Goal: Information Seeking & Learning: Learn about a topic

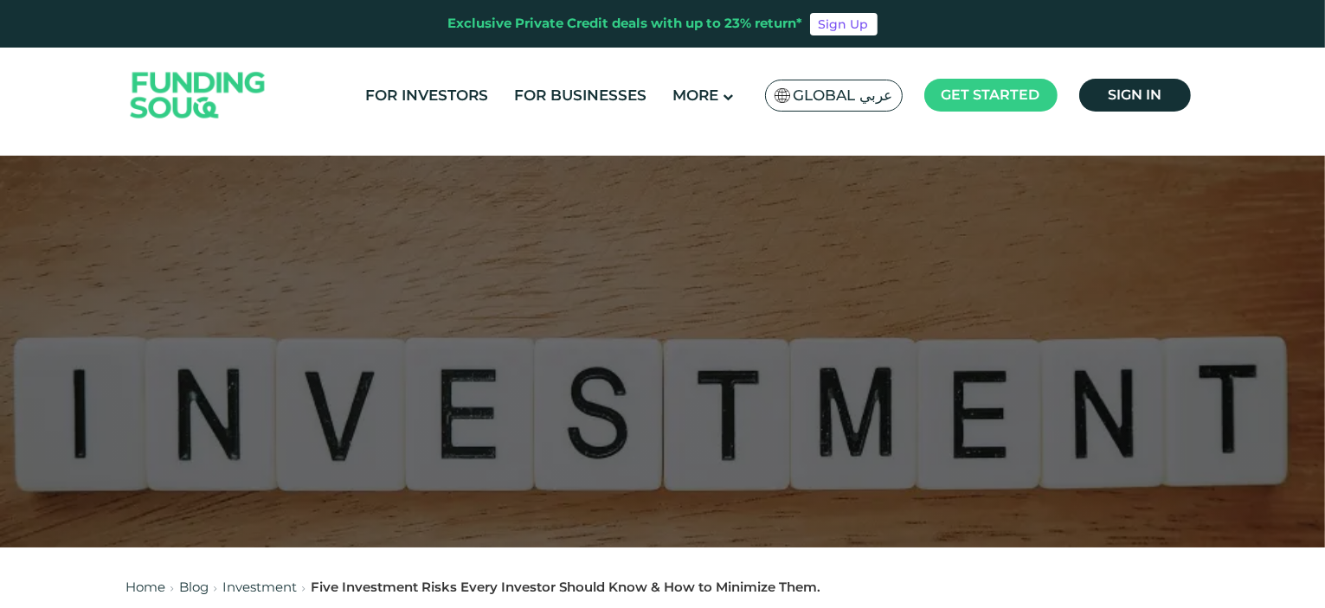
click at [856, 96] on span "Global عربي" at bounding box center [844, 96] width 100 height 20
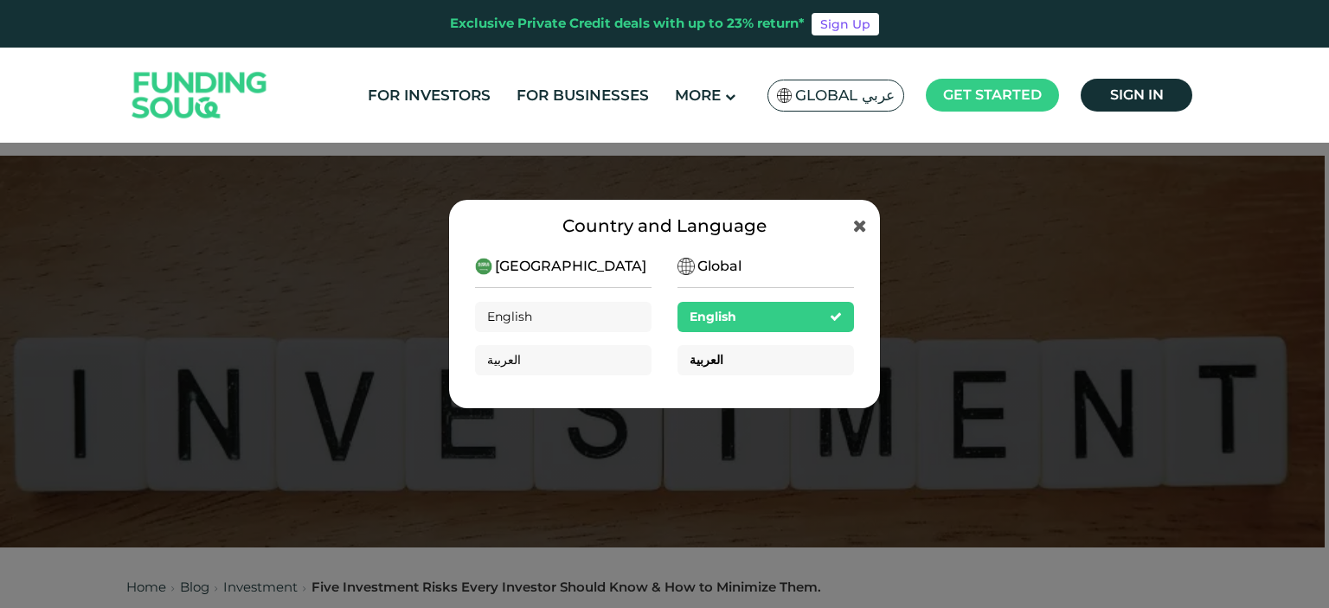
click at [717, 360] on div "العربية" at bounding box center [766, 360] width 177 height 30
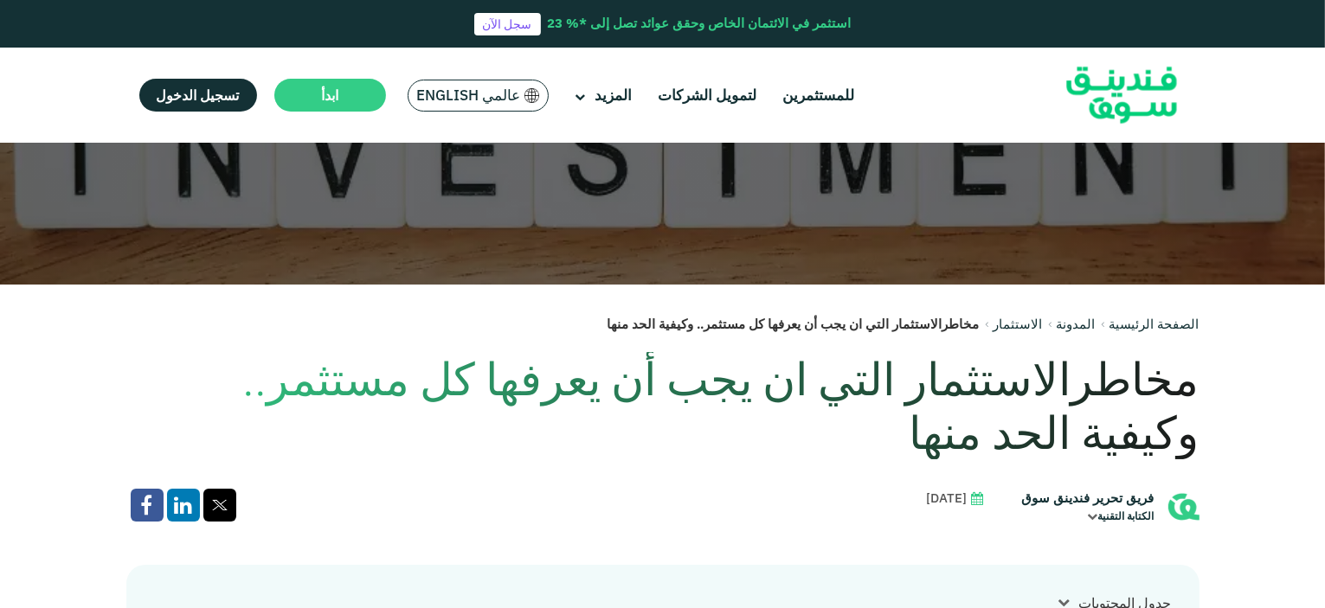
scroll to position [346, 0]
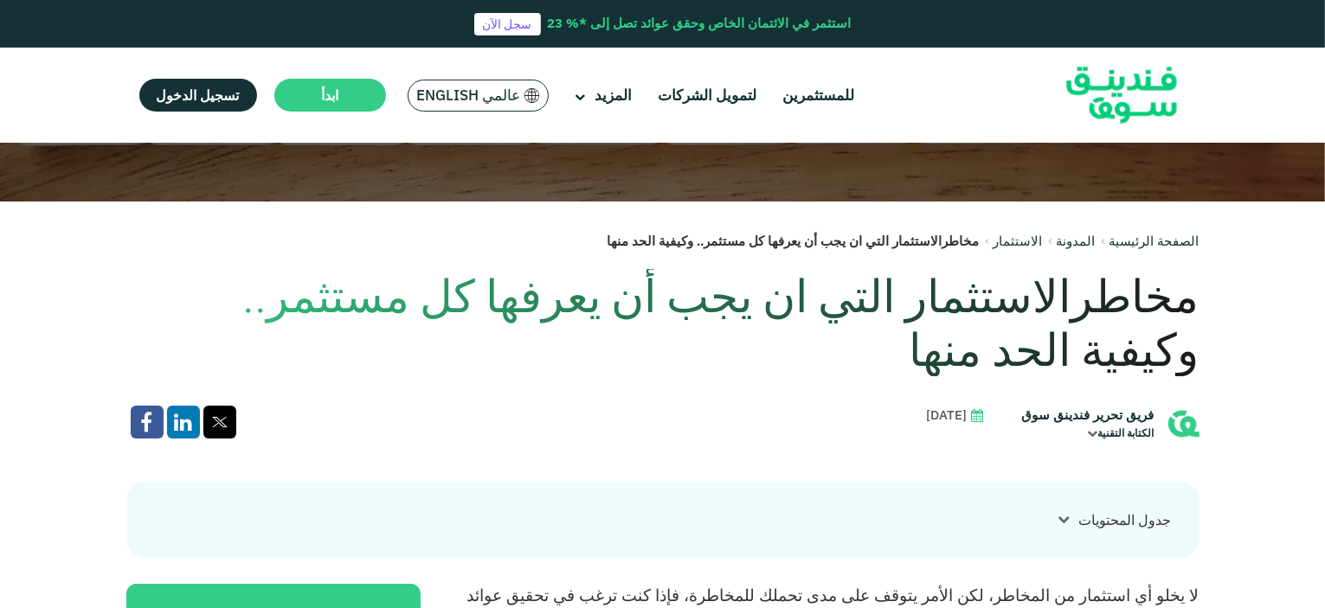
click at [1121, 297] on h1 "مخاطرالاستثمار التي ان يجب أن يعرفها كل مستثمر.. وكيفية الحد منها" at bounding box center [662, 323] width 1073 height 108
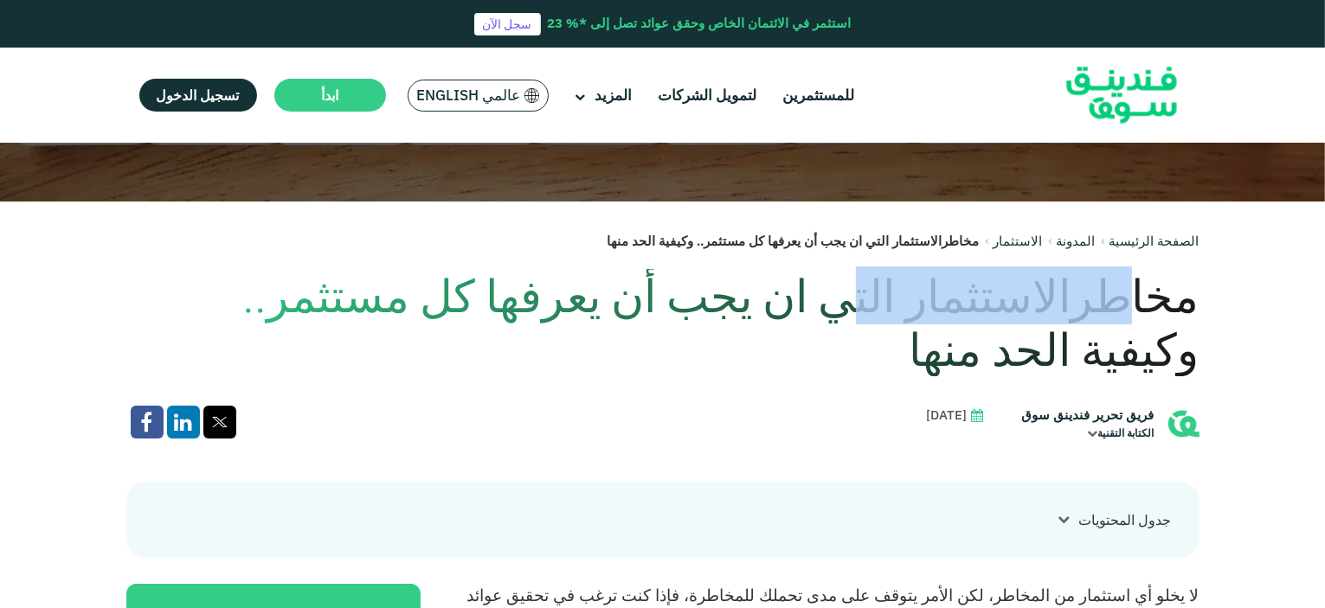
click at [1121, 297] on h1 "مخاطرالاستثمار التي ان يجب أن يعرفها كل مستثمر.. وكيفية الحد منها" at bounding box center [662, 323] width 1073 height 108
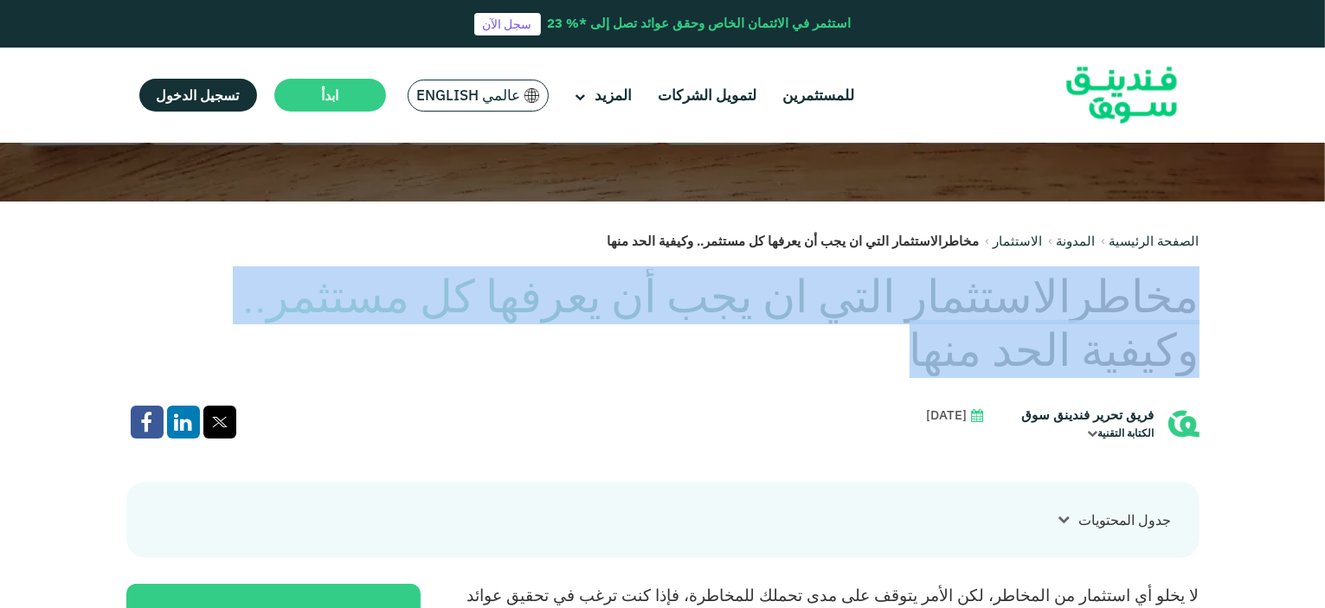
click at [1121, 297] on h1 "مخاطرالاستثمار التي ان يجب أن يعرفها كل مستثمر.. وكيفية الحد منها" at bounding box center [662, 323] width 1073 height 108
copy div "مخاطرالاستثمار التي ان يجب أن يعرفها كل مستثمر.. وكيفية الحد منها"
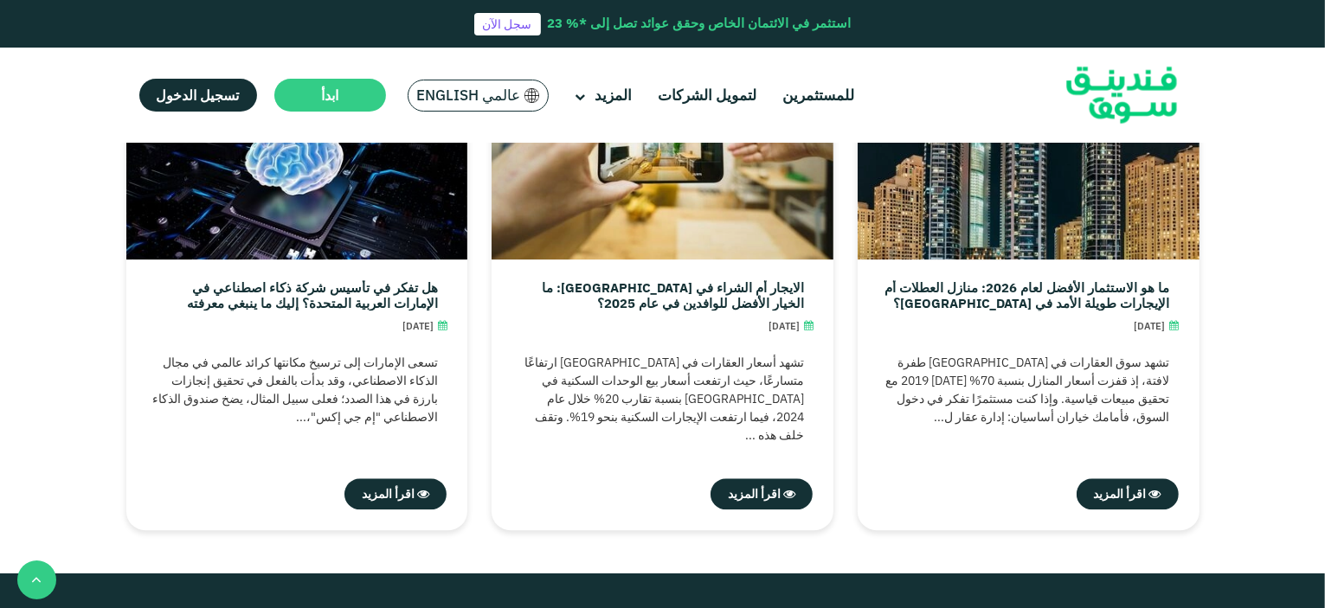
scroll to position [4241, 0]
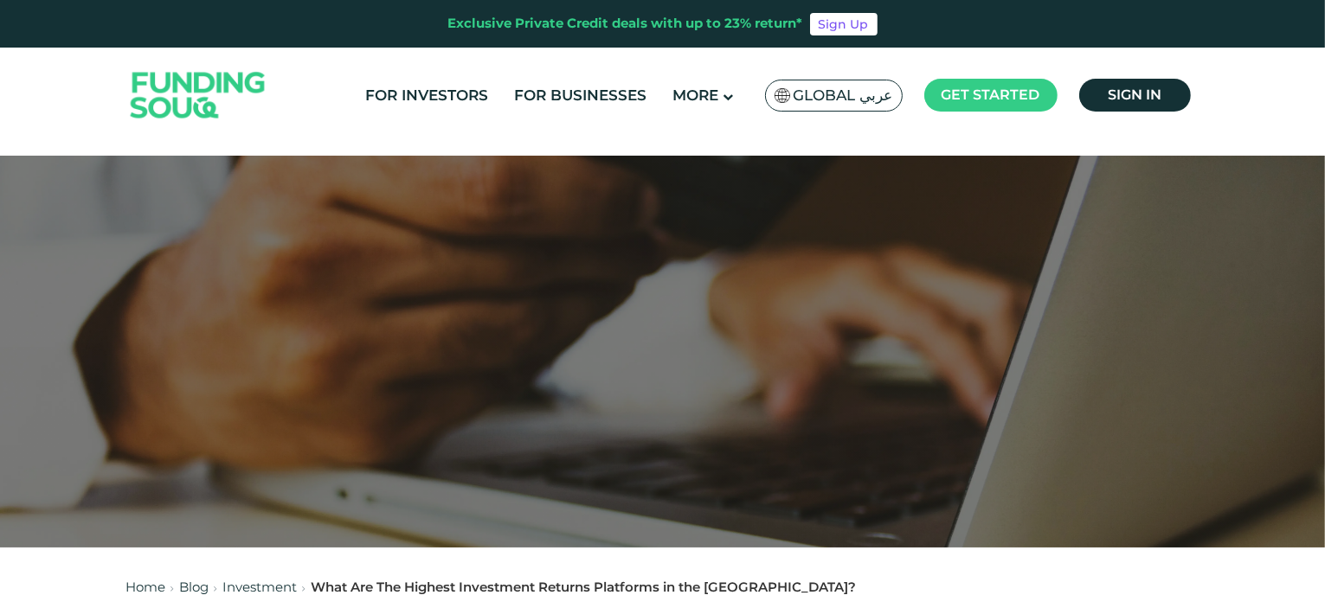
click at [838, 93] on span "Global عربي" at bounding box center [844, 96] width 100 height 20
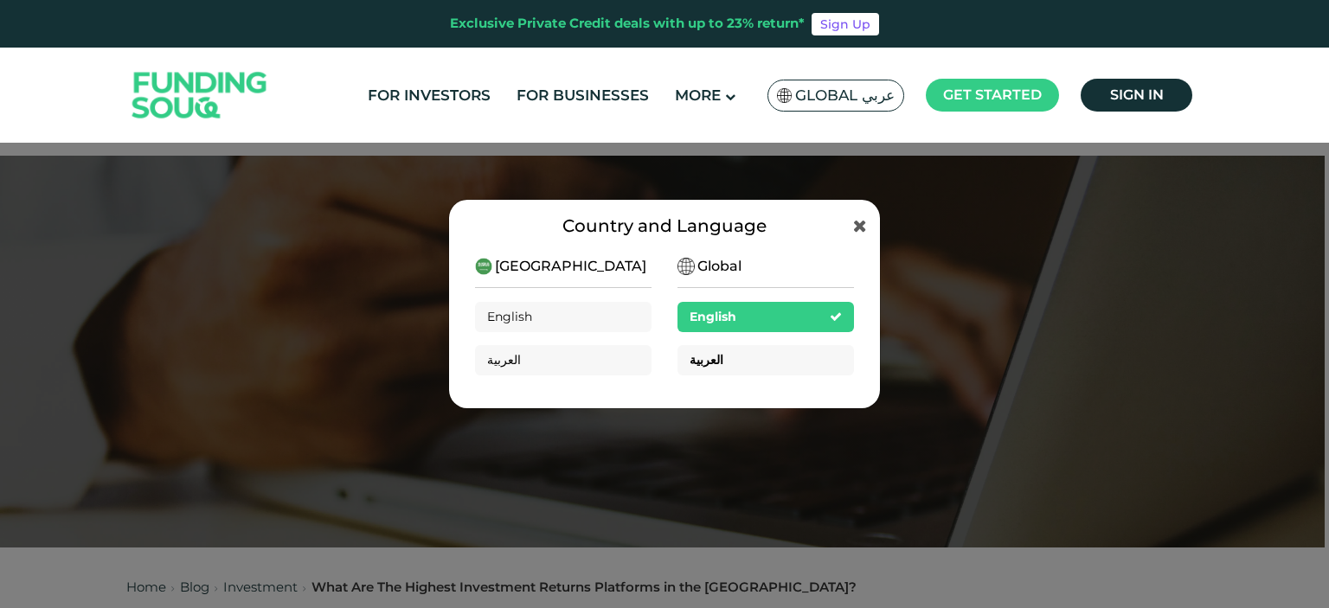
click at [744, 361] on div "العربية" at bounding box center [766, 360] width 177 height 30
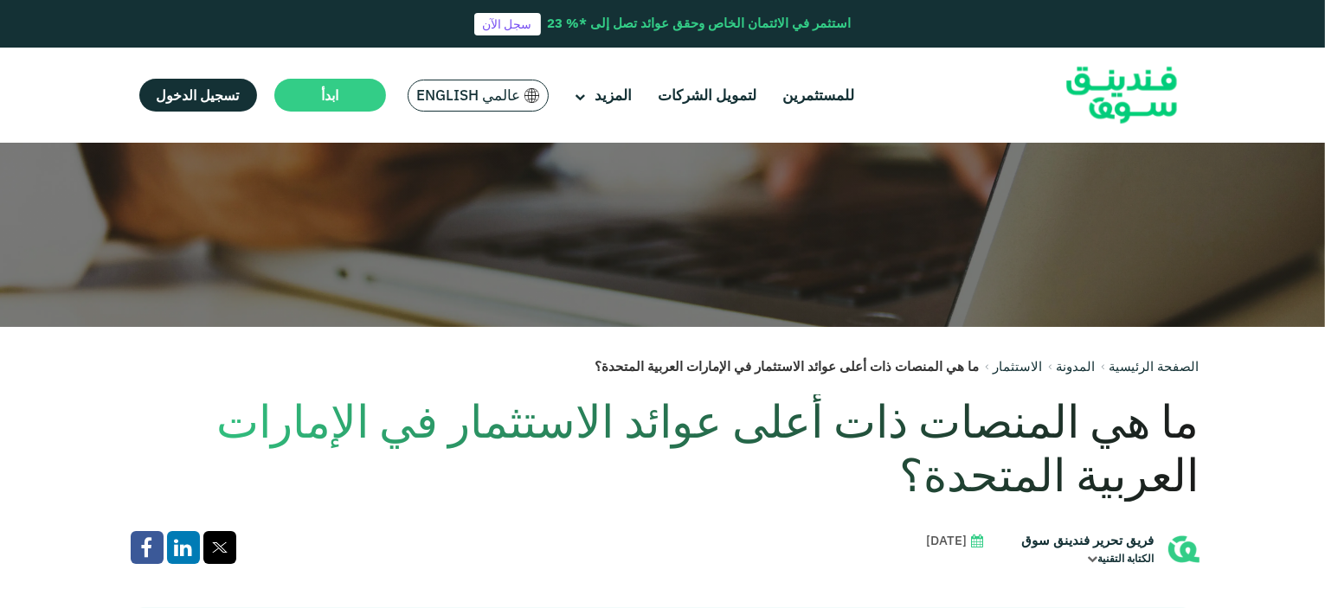
scroll to position [260, 0]
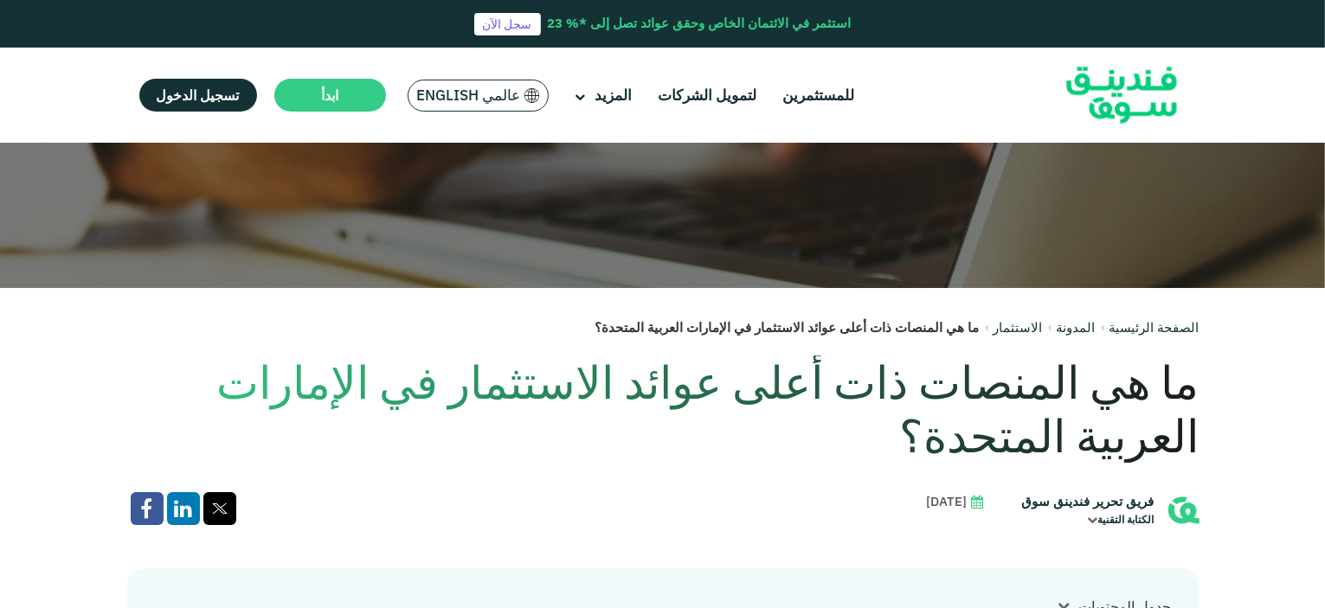
click at [909, 386] on h1 "ما هي المنصات ذات أعلى عوائد الاستثمار في الإمارات العربية المتحدة؟" at bounding box center [662, 410] width 1073 height 108
click at [909, 385] on h1 "ما هي المنصات ذات أعلى عوائد الاستثمار في الإمارات العربية المتحدة؟" at bounding box center [662, 410] width 1073 height 108
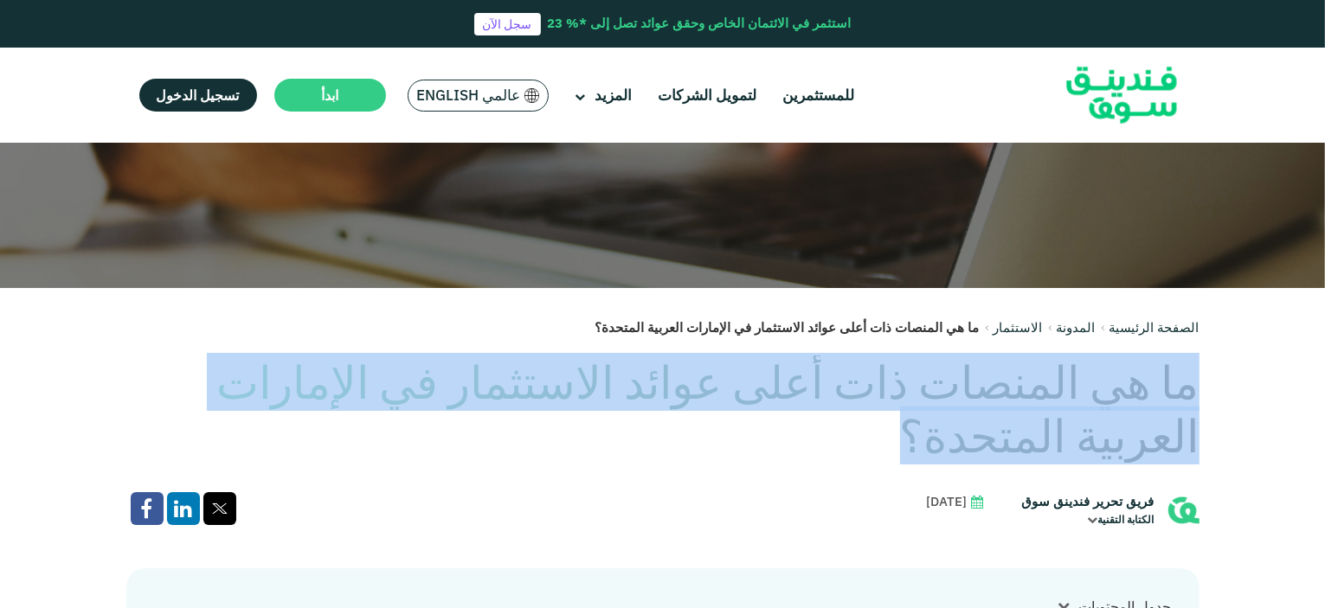
click at [909, 385] on h1 "ما هي المنصات ذات أعلى عوائد الاستثمار في الإمارات العربية المتحدة؟" at bounding box center [662, 410] width 1073 height 108
copy div "ما هي المنصات ذات أعلى عوائد الاستثمار في الإمارات العربية المتحدة؟"
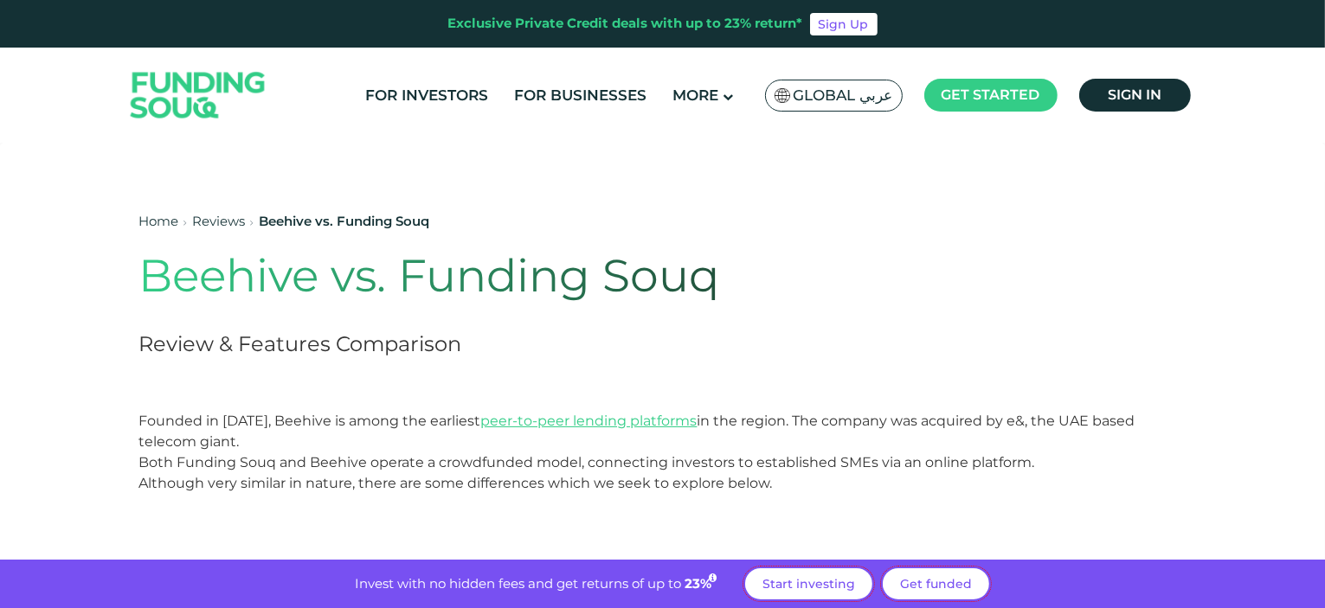
click at [854, 96] on span "Global عربي" at bounding box center [844, 96] width 100 height 20
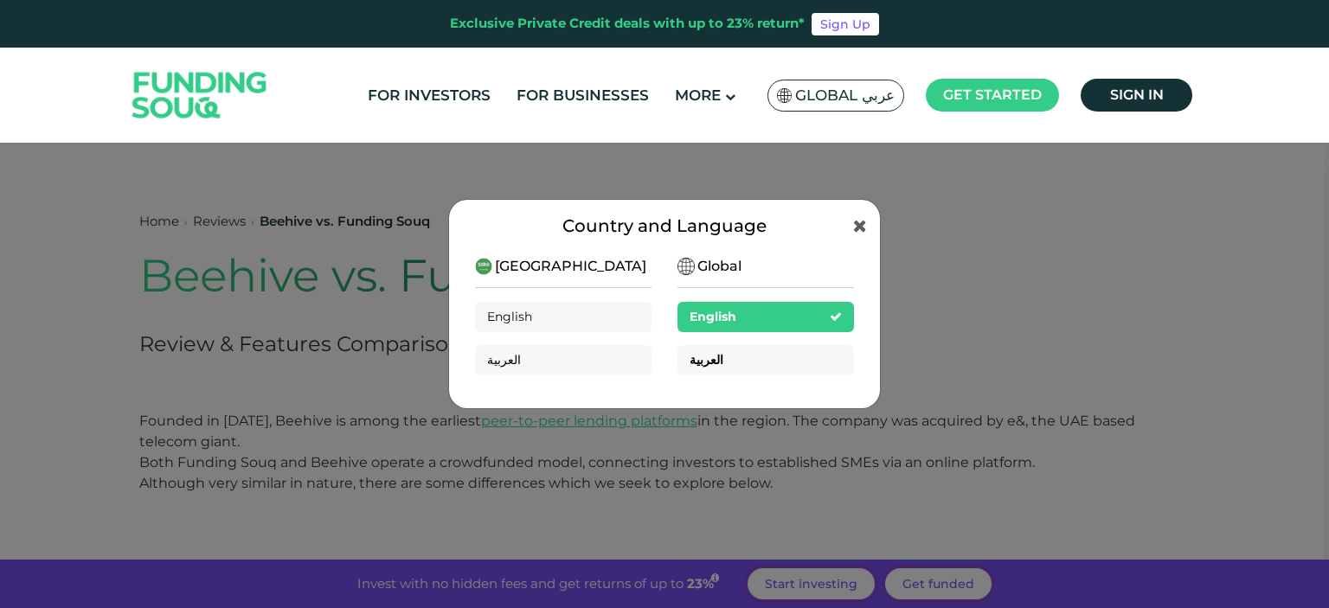
click at [769, 348] on div "العربية" at bounding box center [766, 360] width 177 height 30
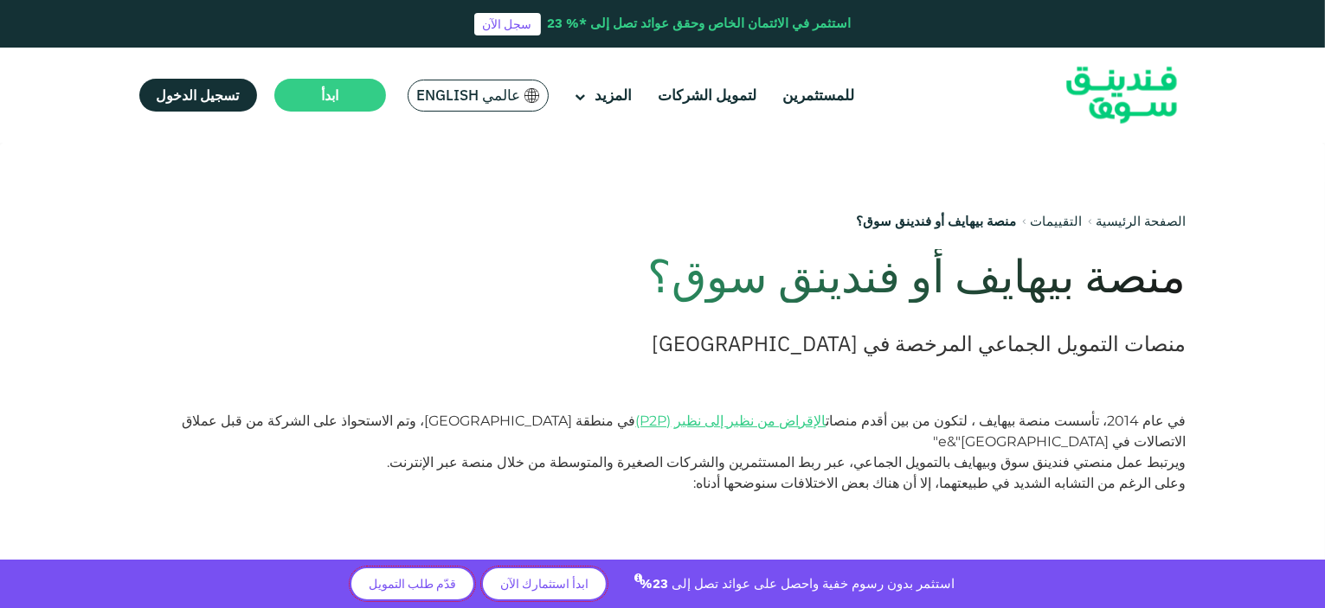
click at [970, 119] on div "للمستثمرين لتمويل الشركات المزيد من نحن" at bounding box center [662, 95] width 1073 height 95
click at [1289, 181] on section "الصفحة الرئيسية التقييمات منصة بيهايف أو فندينق سوق؟ منصة بيهايف أو فندينق سوق؟…" at bounding box center [662, 285] width 1290 height 251
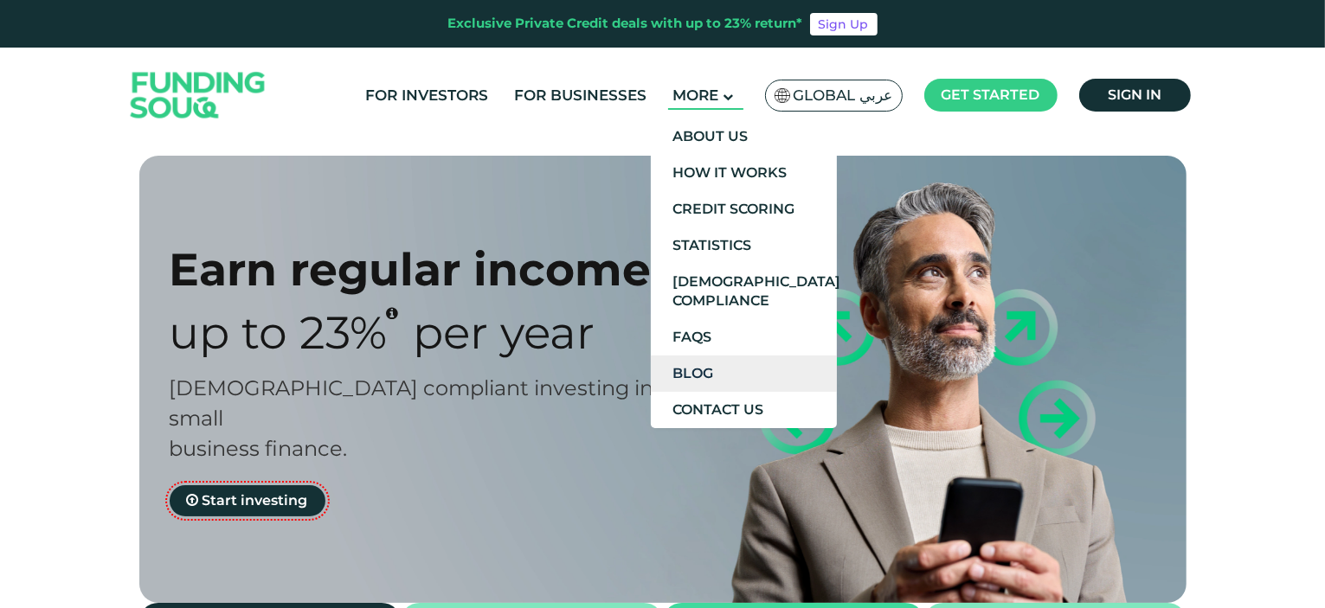
click at [730, 371] on link "Blog" at bounding box center [744, 374] width 186 height 36
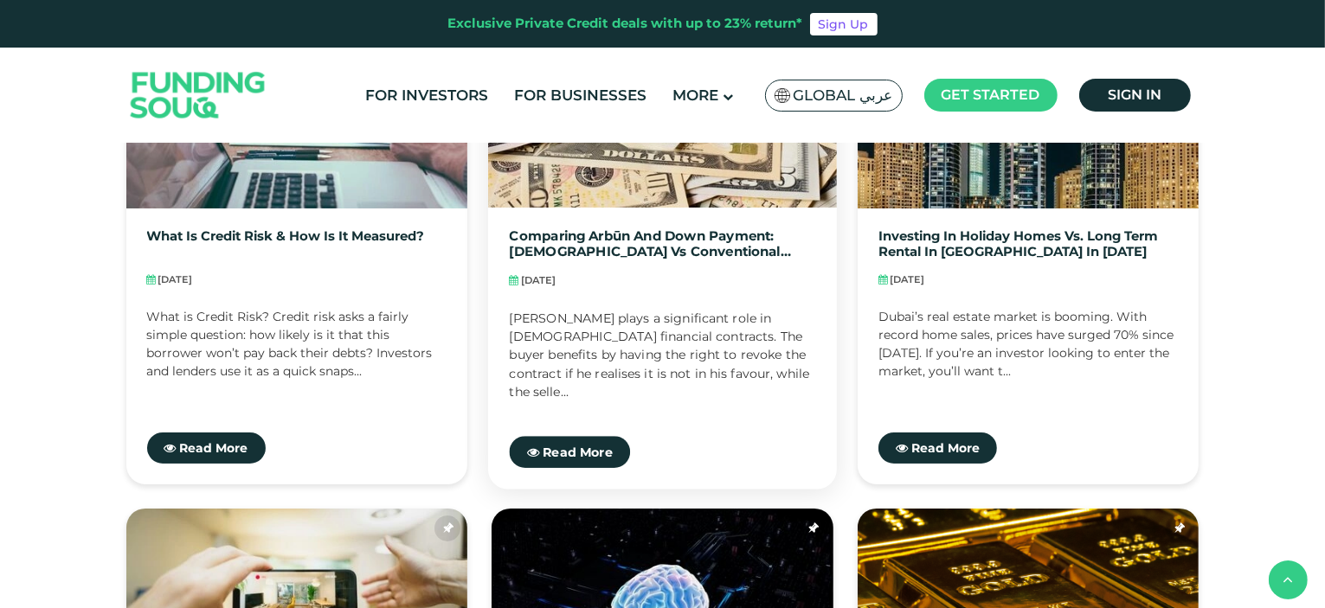
scroll to position [606, 0]
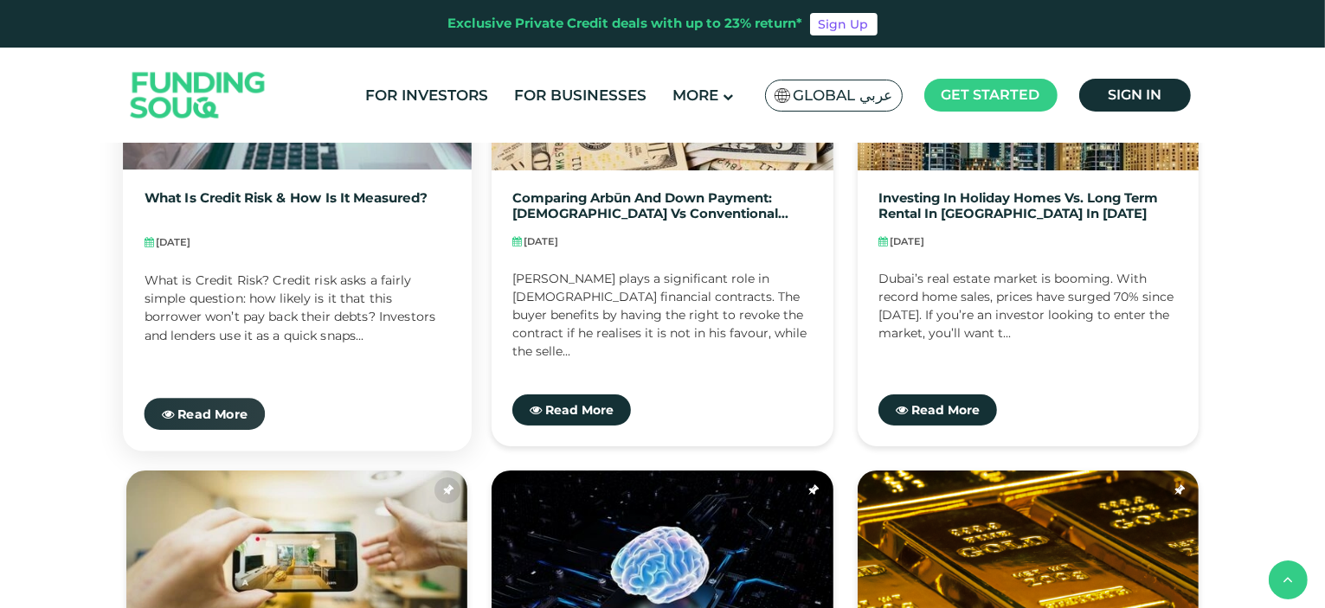
click at [220, 400] on link "Read More" at bounding box center [204, 414] width 121 height 32
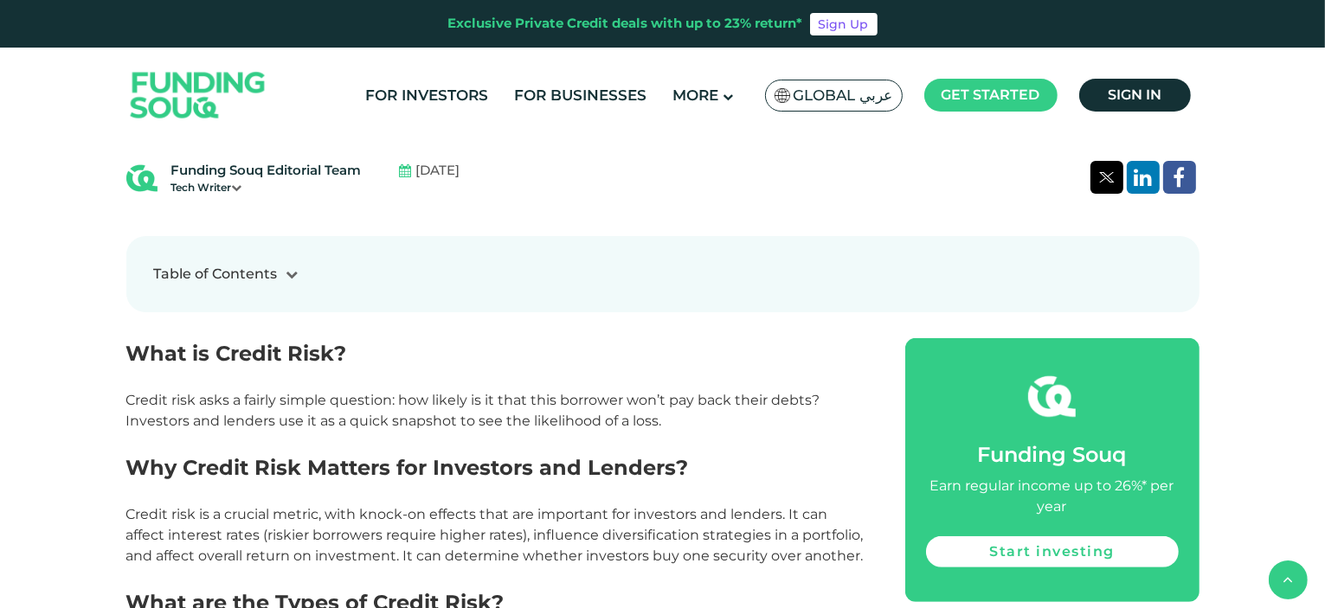
scroll to position [606, 0]
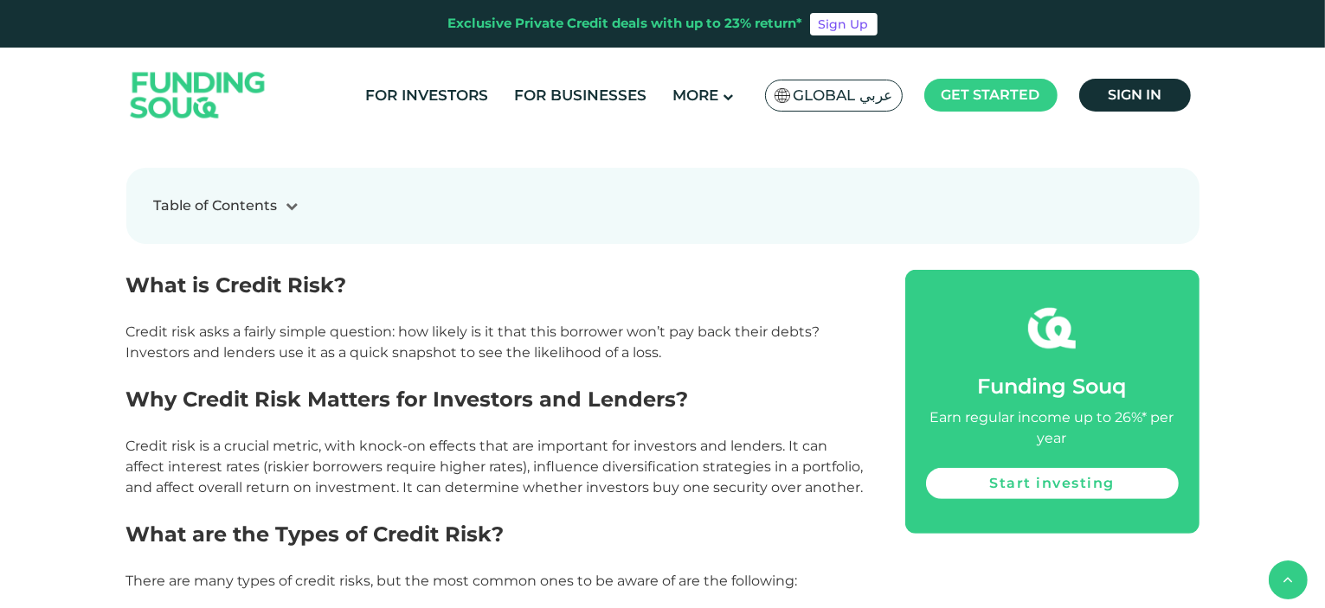
click at [290, 197] on div at bounding box center [292, 206] width 29 height 18
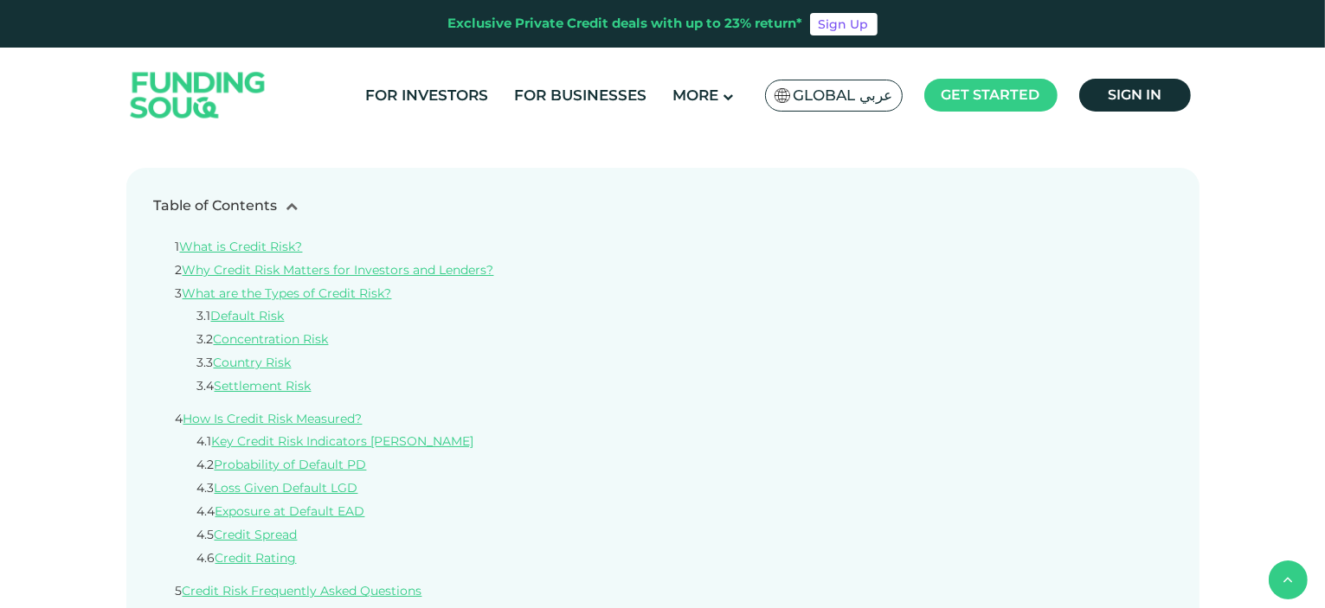
click at [290, 197] on div at bounding box center [292, 206] width 29 height 18
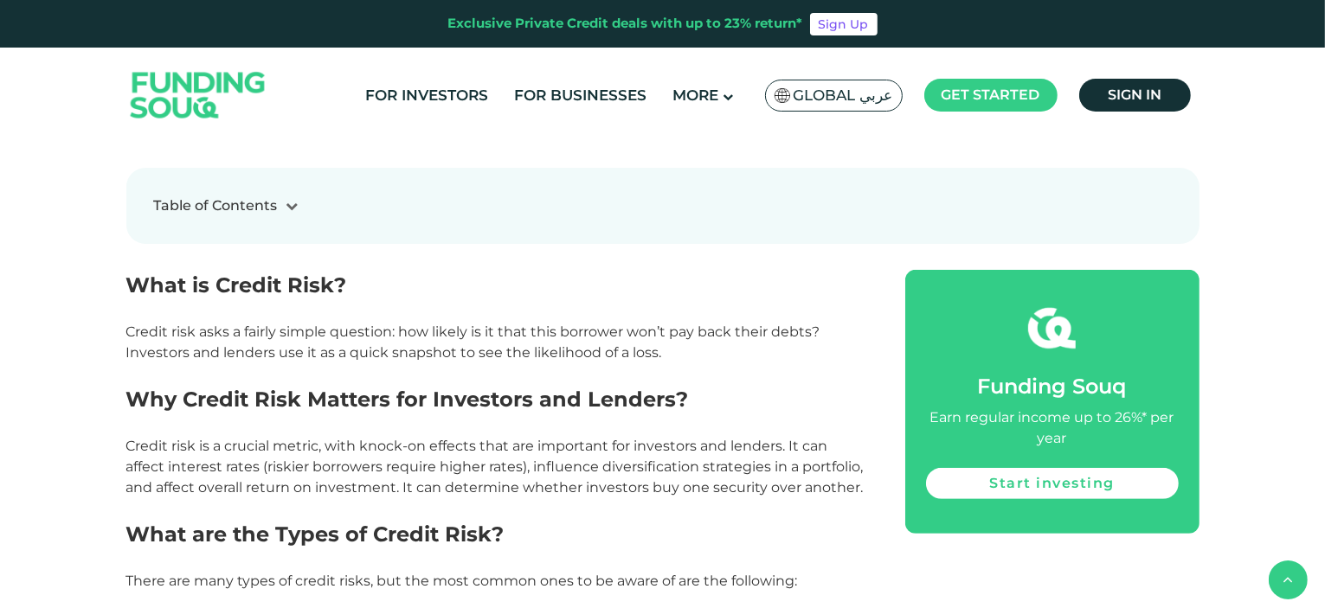
click at [290, 197] on div at bounding box center [292, 206] width 29 height 18
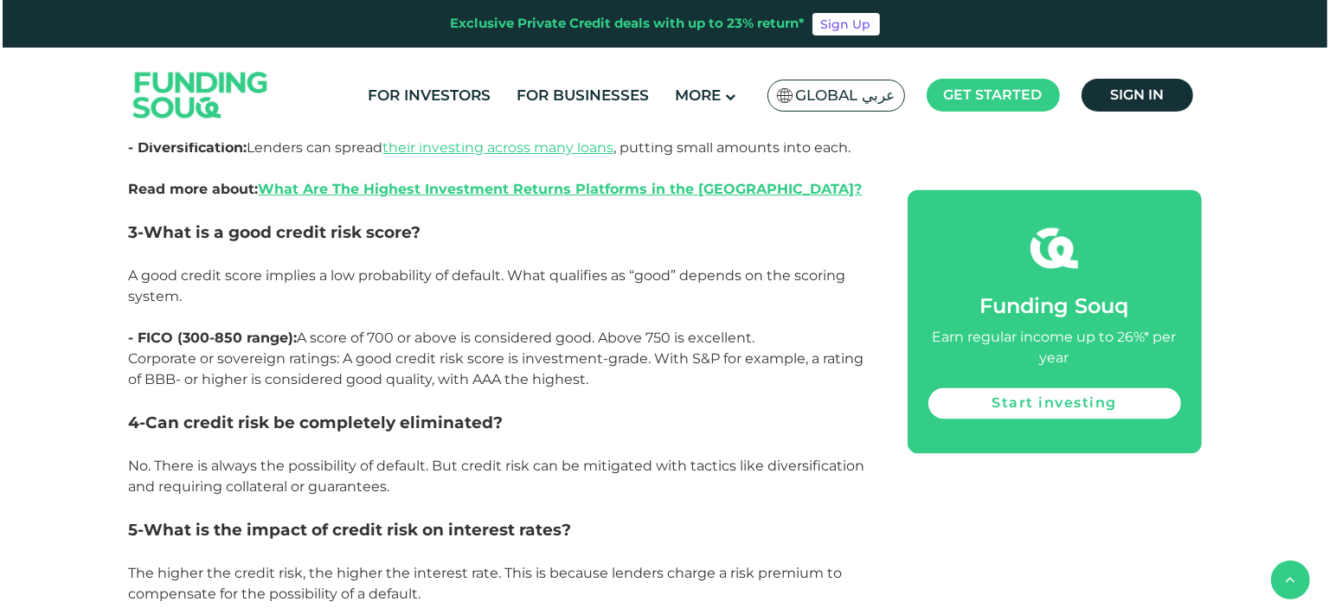
scroll to position [3722, 0]
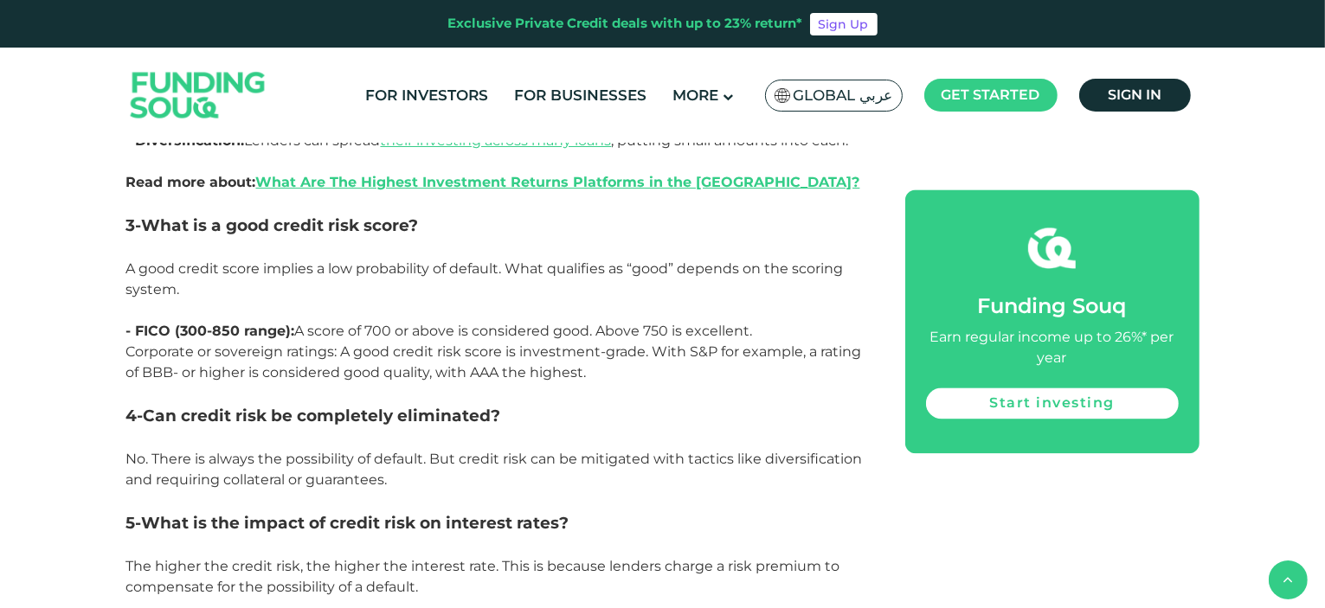
click at [872, 93] on span "Global عربي" at bounding box center [844, 96] width 100 height 20
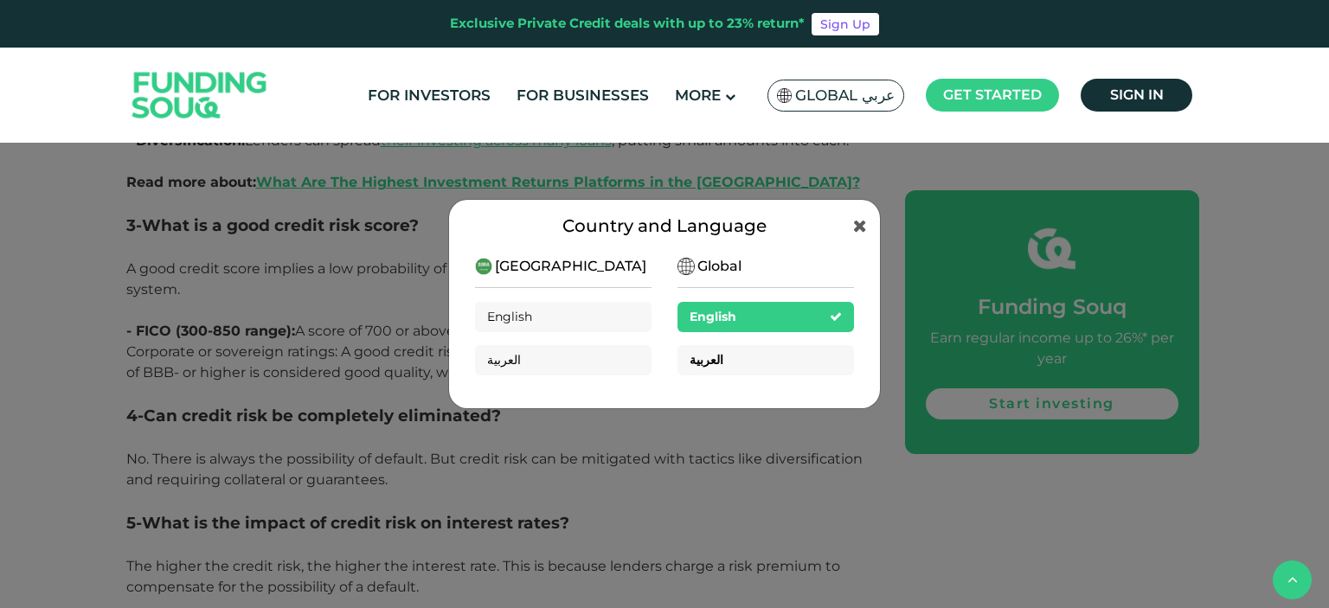
click at [775, 355] on div "العربية" at bounding box center [766, 360] width 177 height 30
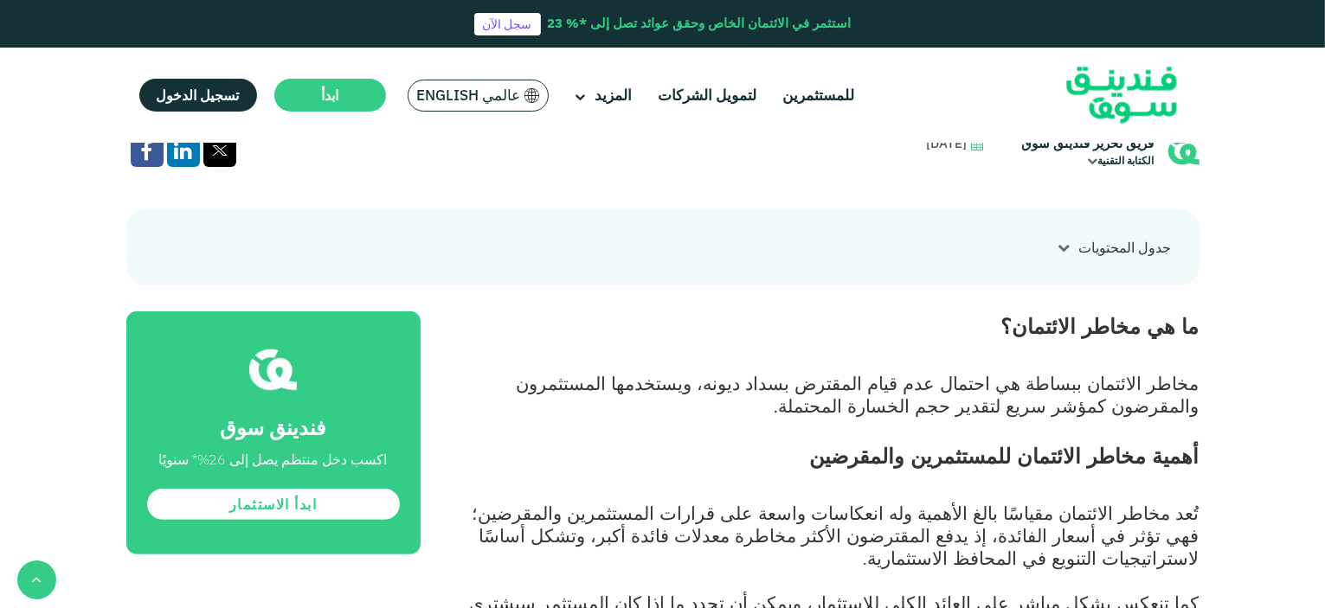
scroll to position [519, 0]
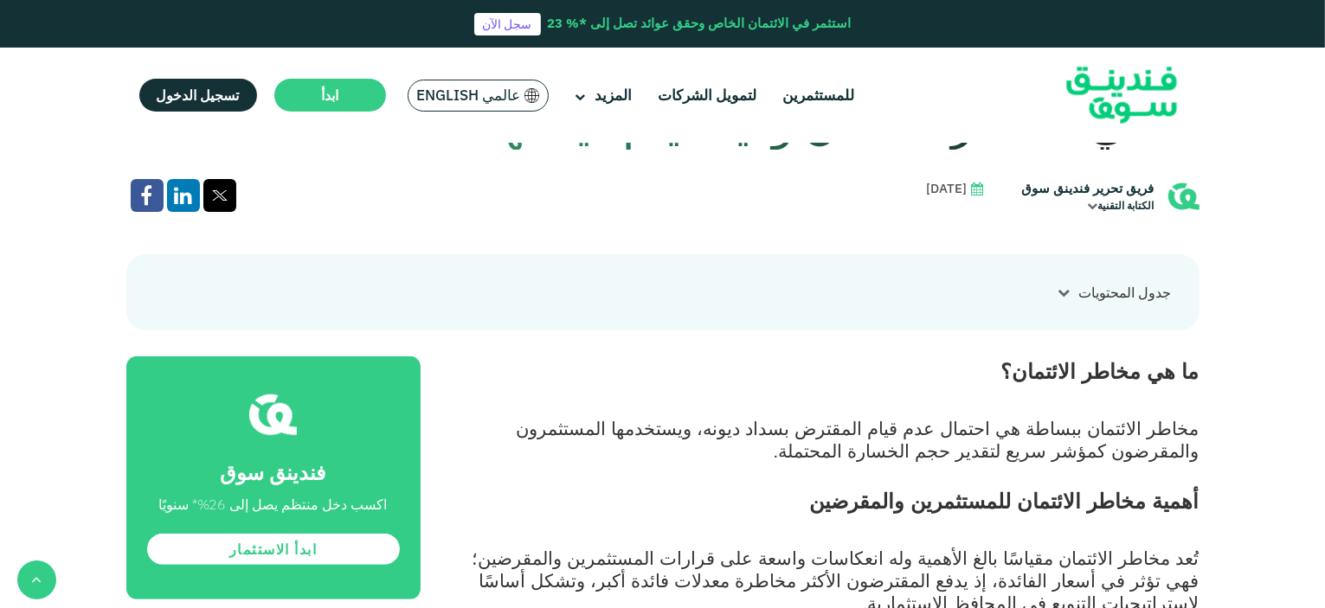
click at [1070, 284] on div at bounding box center [1064, 293] width 29 height 18
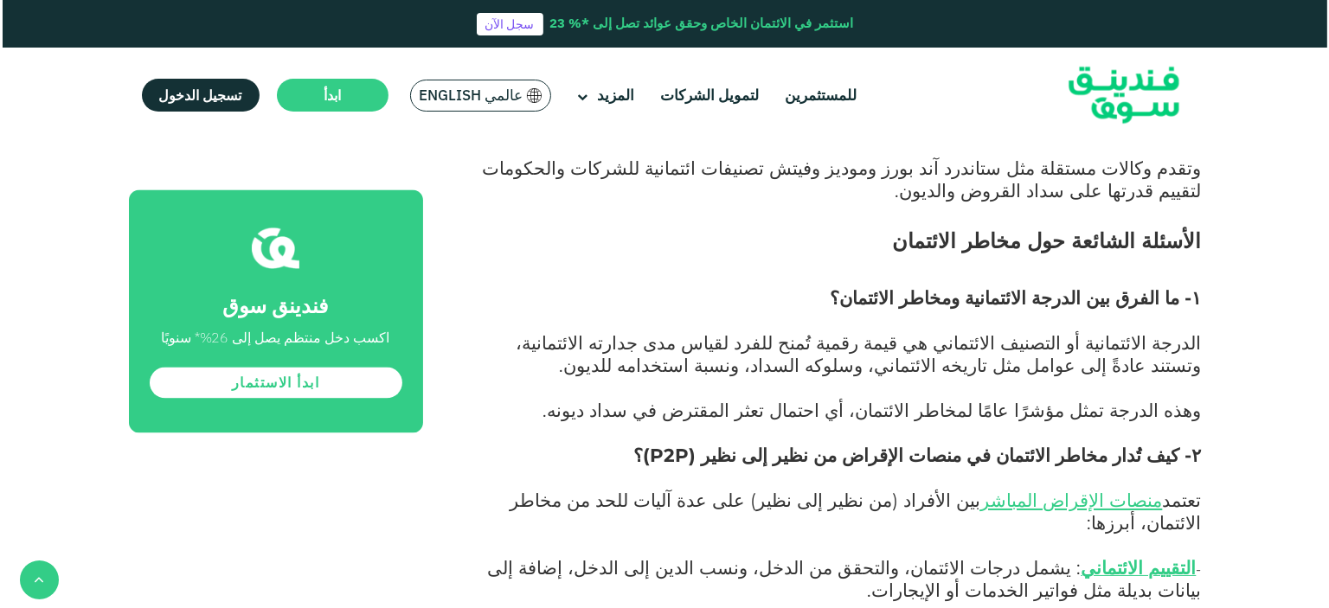
scroll to position [3808, 0]
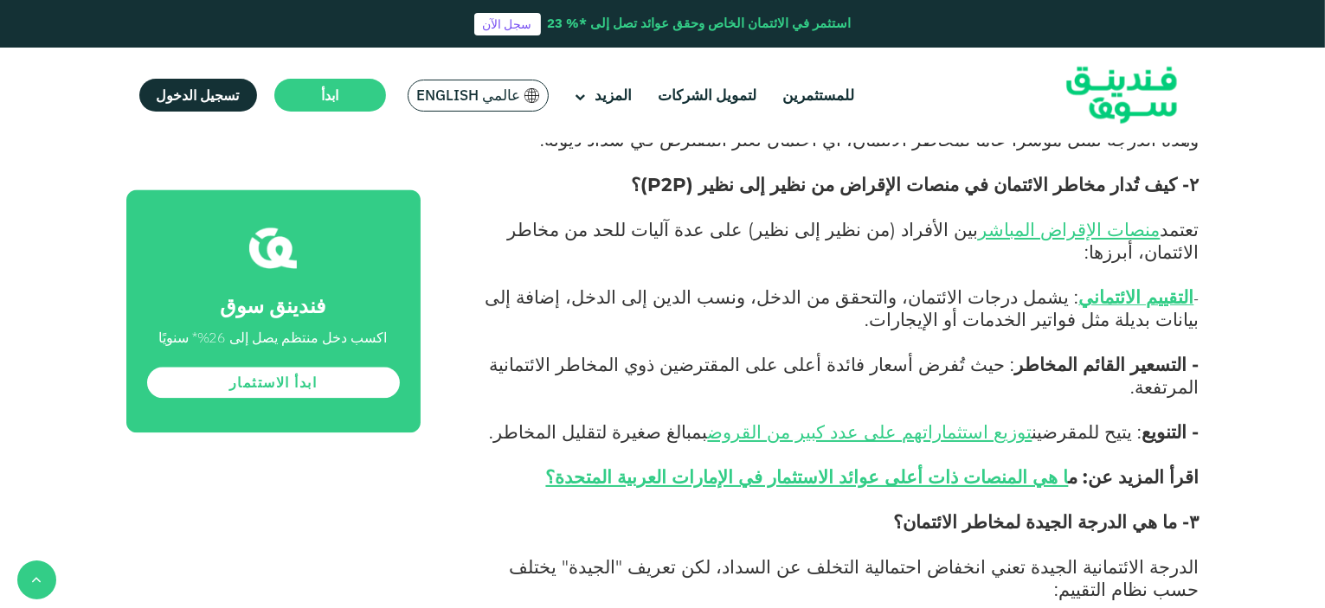
click at [479, 96] on span "عالمي English" at bounding box center [469, 96] width 104 height 20
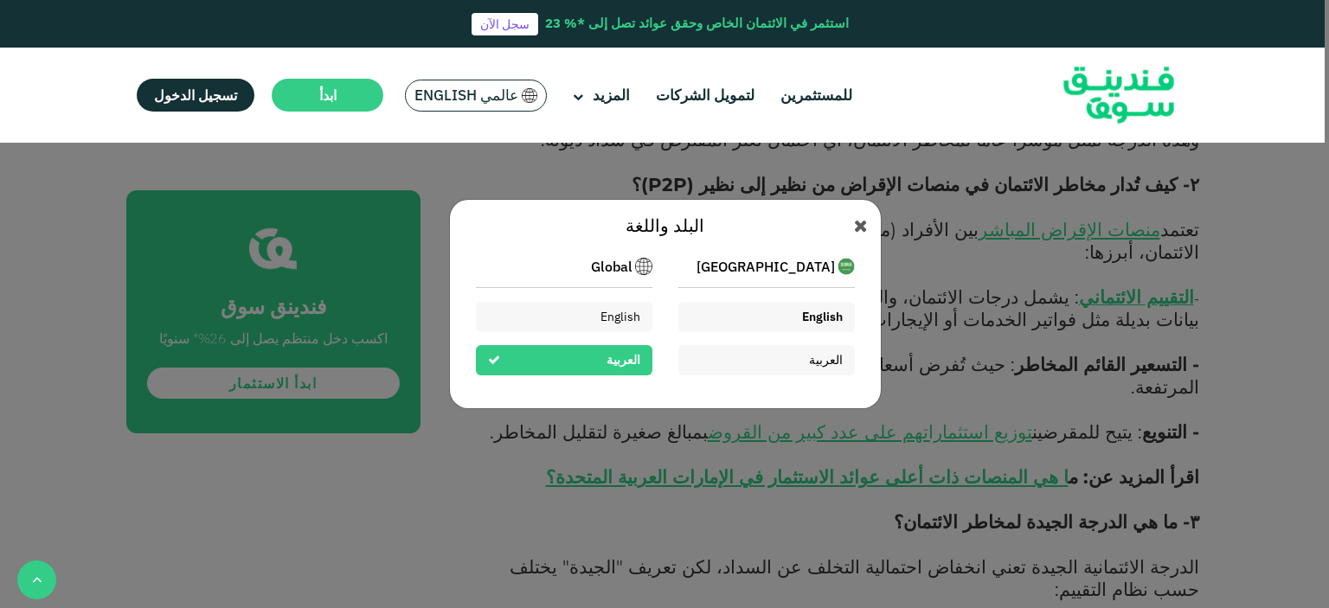
click at [814, 312] on span "English" at bounding box center [822, 317] width 41 height 16
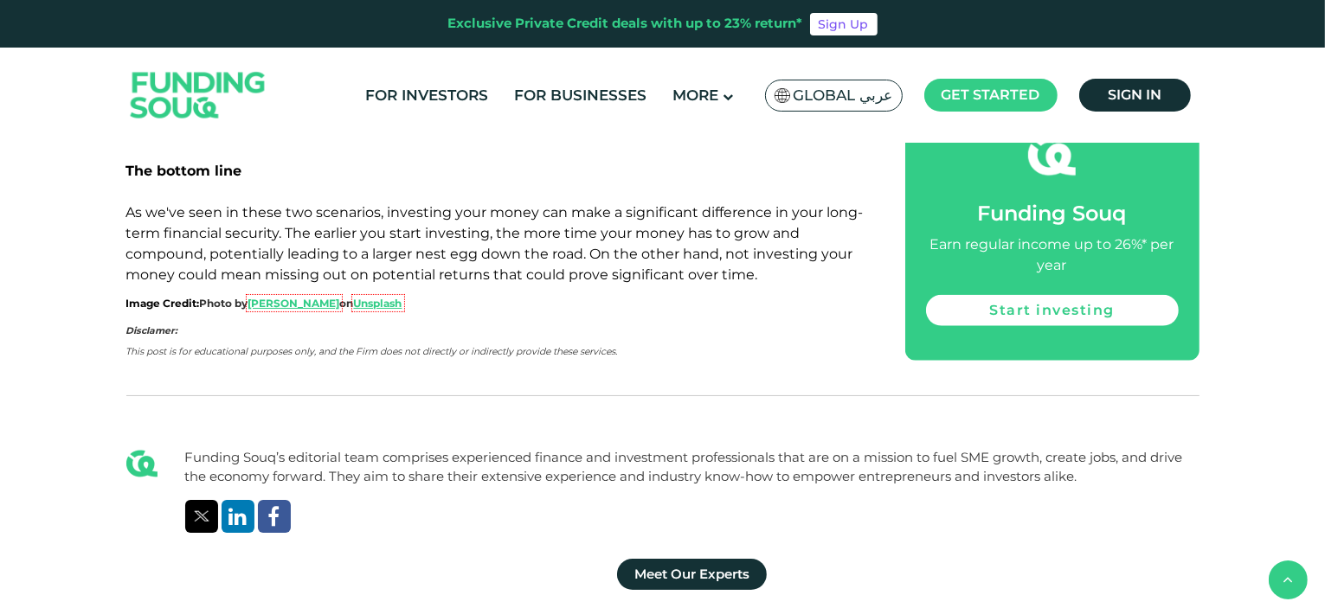
scroll to position [1904, 0]
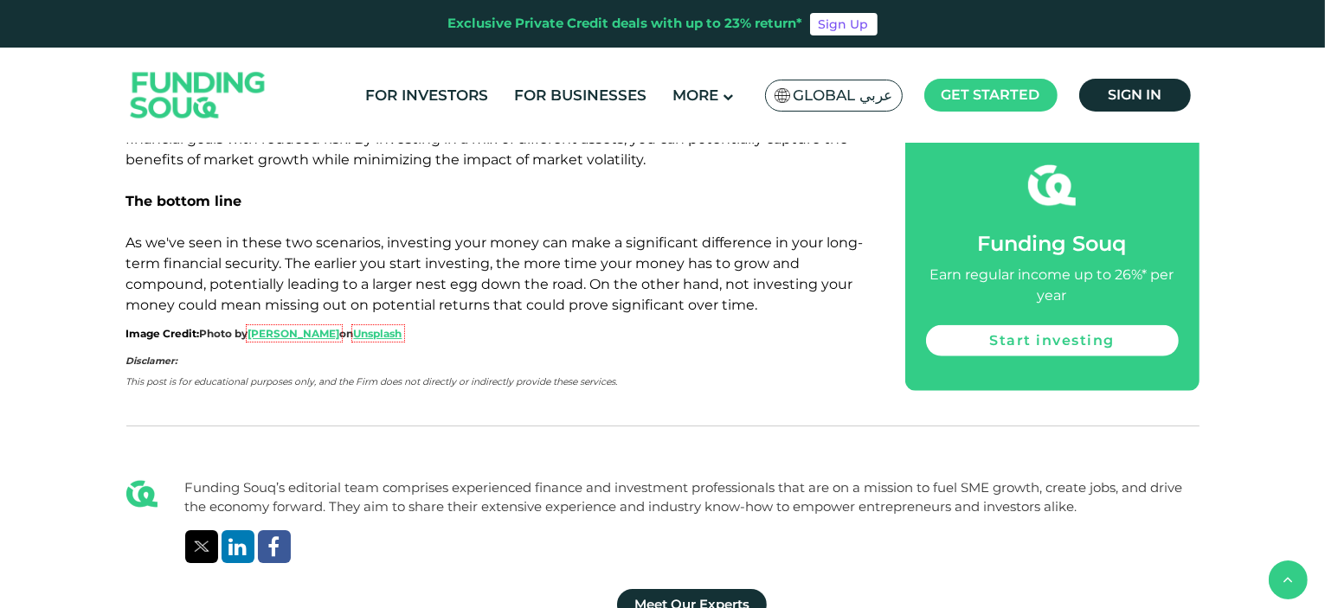
click at [499, 273] on p "As we've seen in these two scenarios, investing your money can make a significa…" at bounding box center [496, 274] width 740 height 83
